Goal: Task Accomplishment & Management: Manage account settings

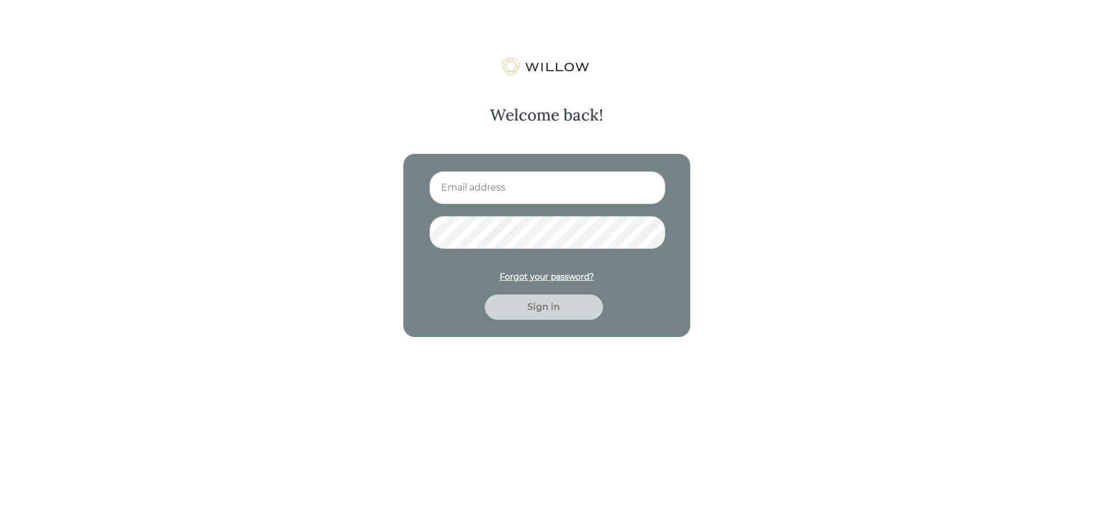
type input "[EMAIL_ADDRESS][PERSON_NAME][DOMAIN_NAME]"
click at [531, 310] on div "Sign in" at bounding box center [544, 307] width 92 height 14
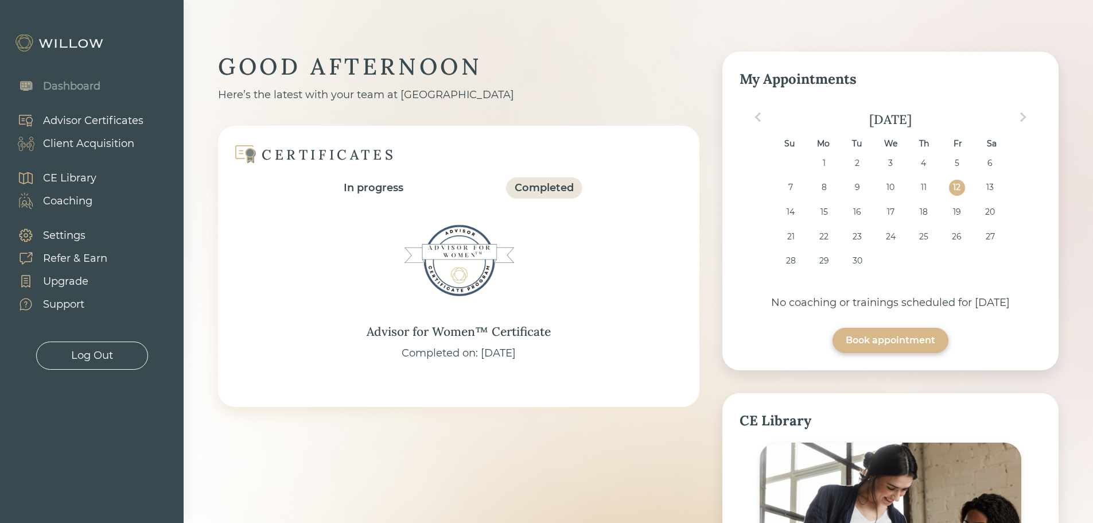
click at [79, 141] on div "Client Acquisition" at bounding box center [88, 143] width 91 height 15
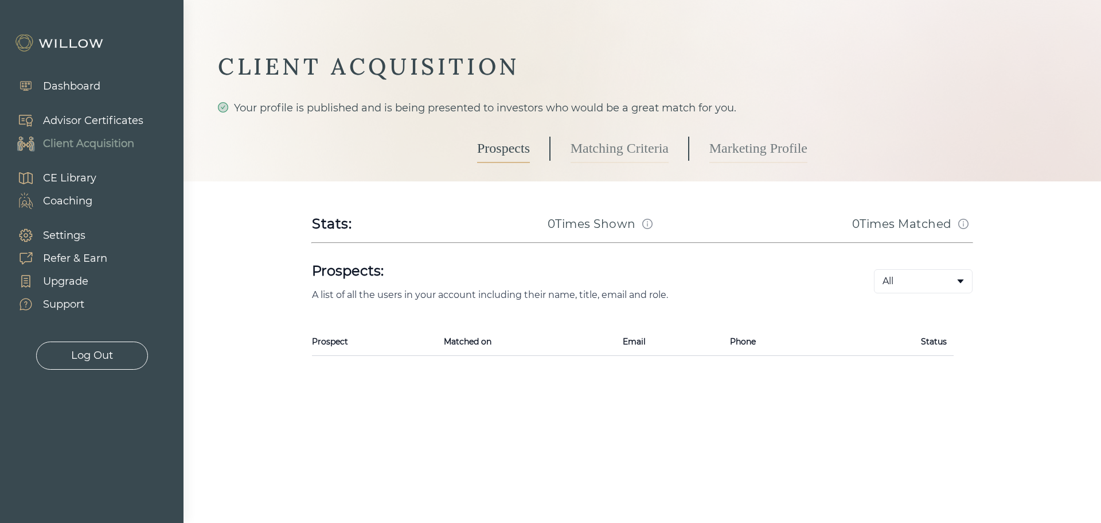
click at [748, 149] on link "Marketing Profile" at bounding box center [759, 148] width 98 height 29
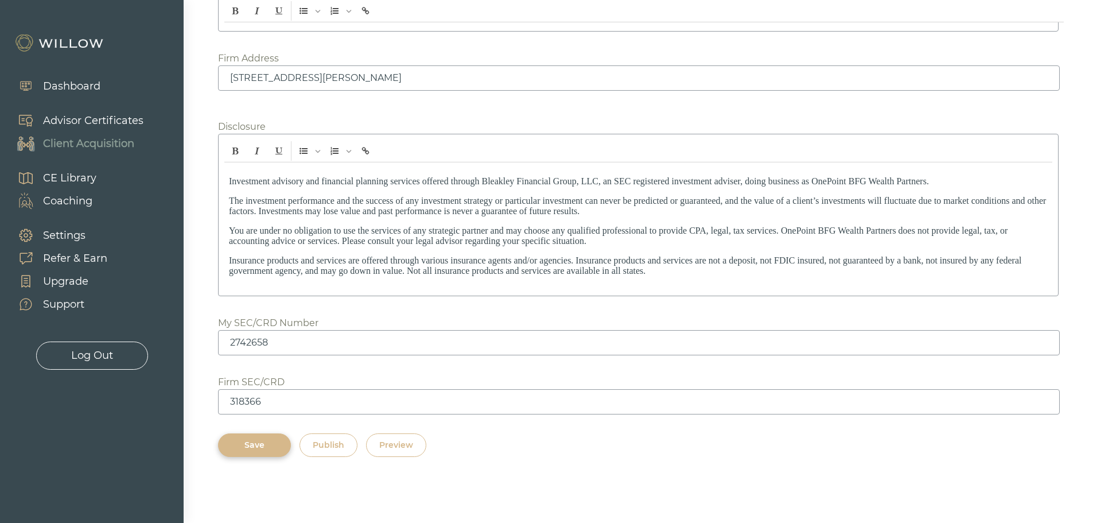
scroll to position [1609, 0]
click at [389, 443] on div "Preview" at bounding box center [396, 442] width 34 height 12
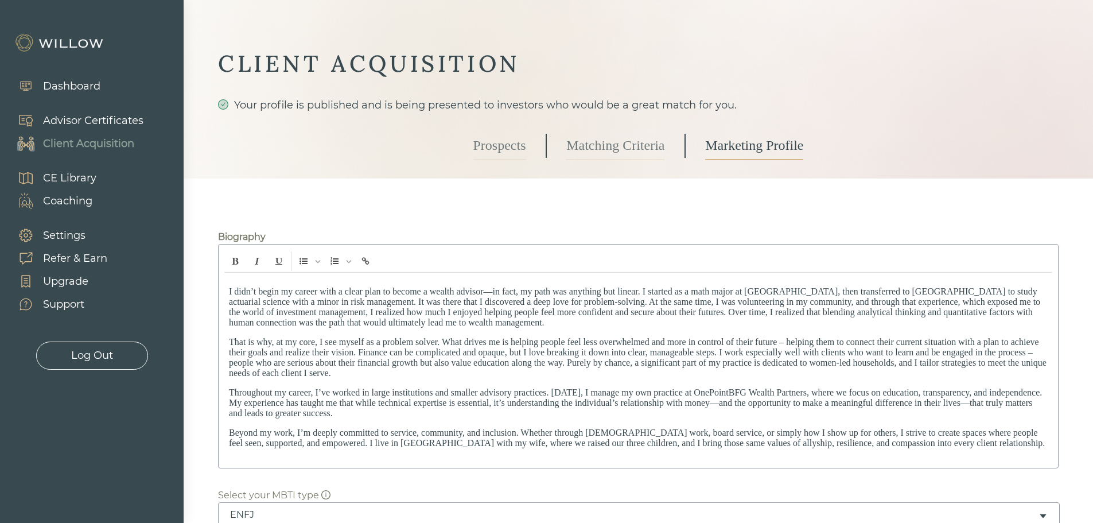
scroll to position [0, 0]
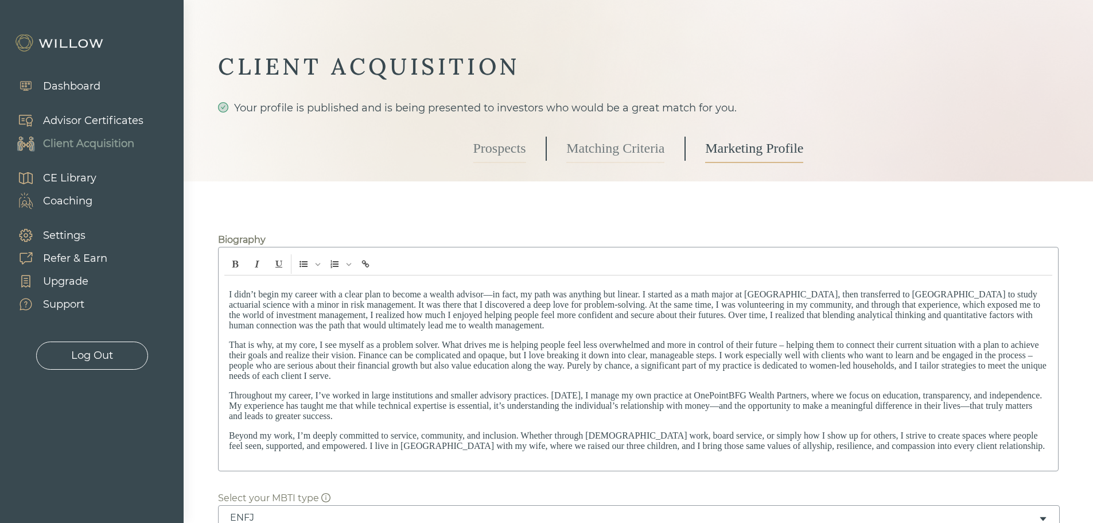
click at [83, 347] on div "Log Out" at bounding box center [92, 355] width 112 height 28
